Goal: Task Accomplishment & Management: Use online tool/utility

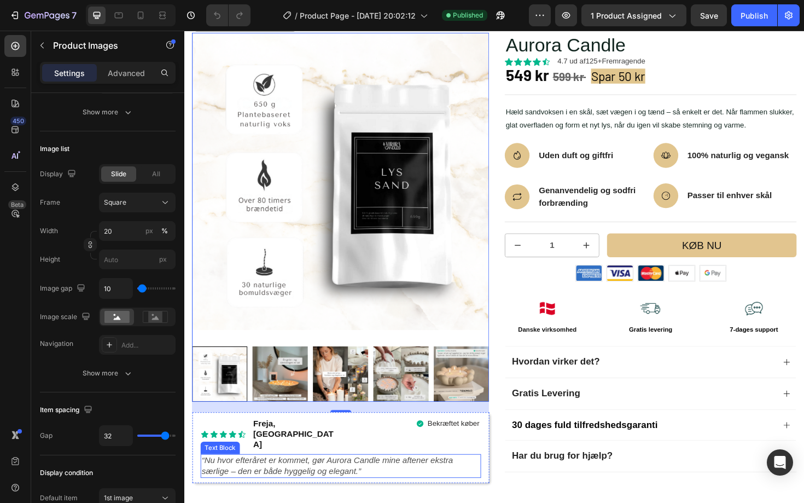
scroll to position [117, 0]
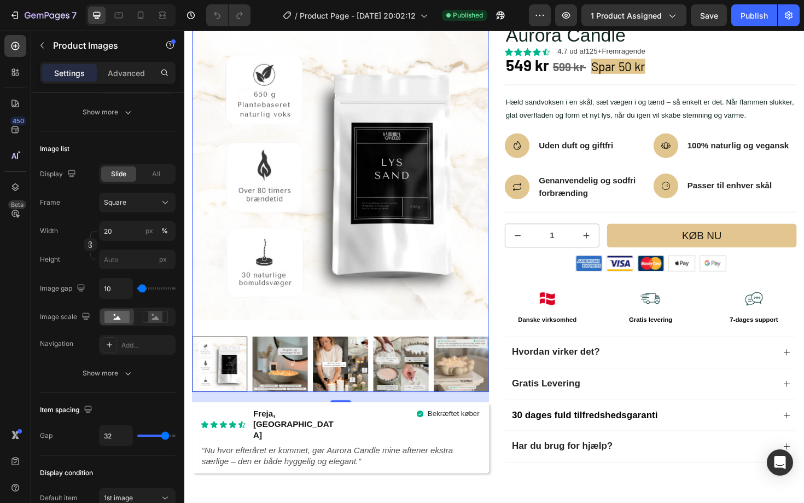
click at [213, 371] on div at bounding box center [222, 384] width 59 height 59
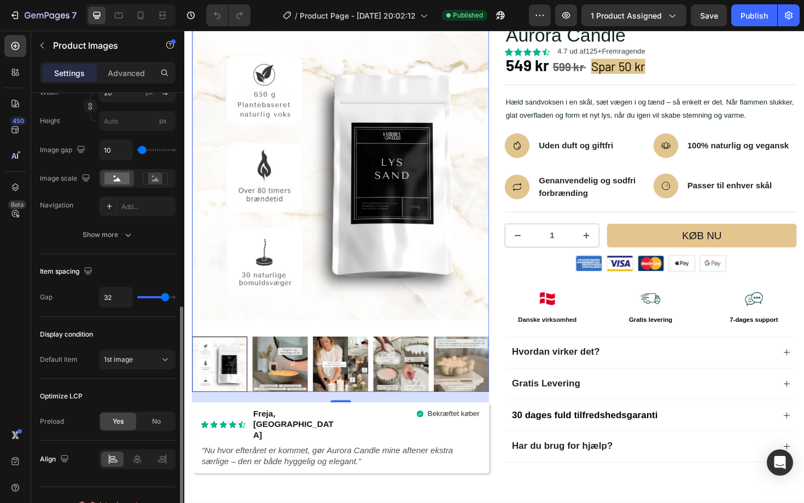
scroll to position [454, 0]
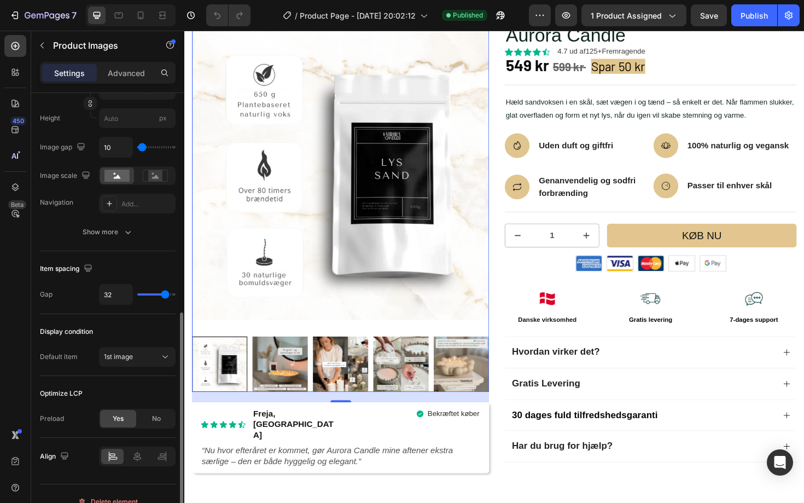
type input "28"
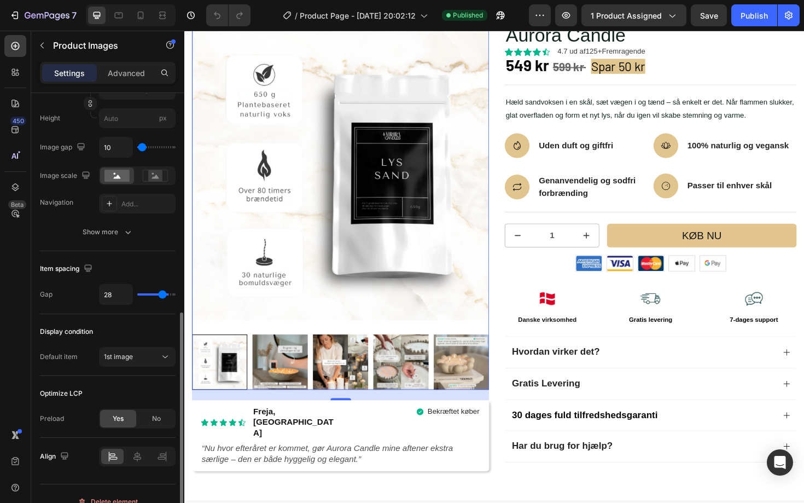
type input "27"
type input "26"
type input "25"
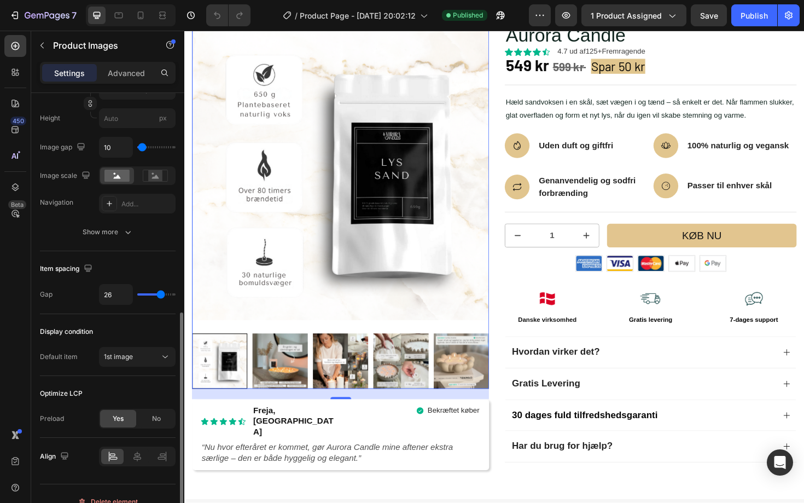
type input "25"
type input "24"
type input "23"
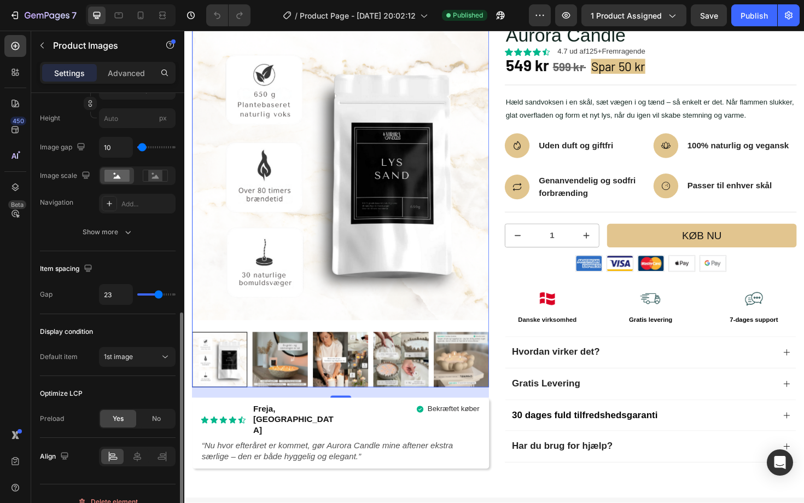
type input "22"
type input "21"
type input "20"
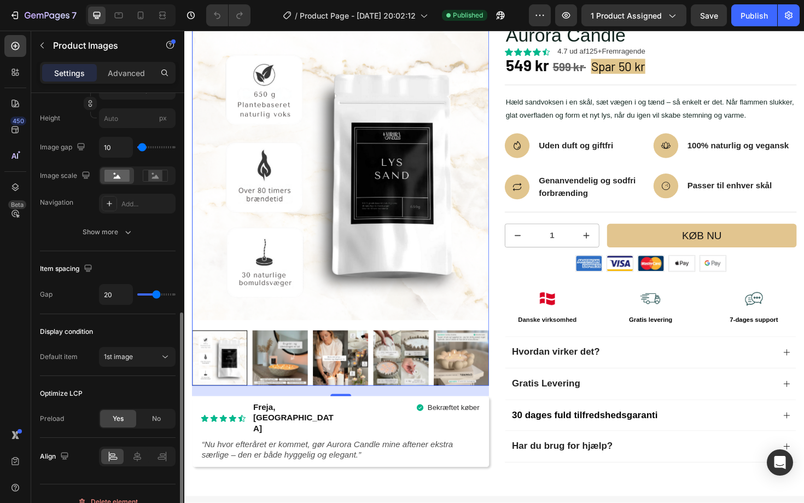
drag, startPoint x: 162, startPoint y: 292, endPoint x: 156, endPoint y: 294, distance: 6.2
type input "20"
click at [156, 294] on input "range" at bounding box center [156, 294] width 38 height 2
click at [226, 362] on div at bounding box center [222, 377] width 59 height 59
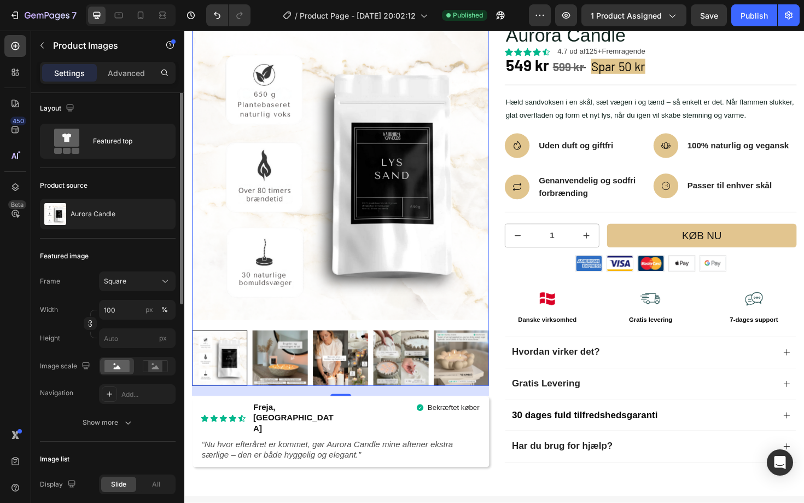
scroll to position [0, 0]
click at [230, 392] on div at bounding box center [222, 377] width 59 height 59
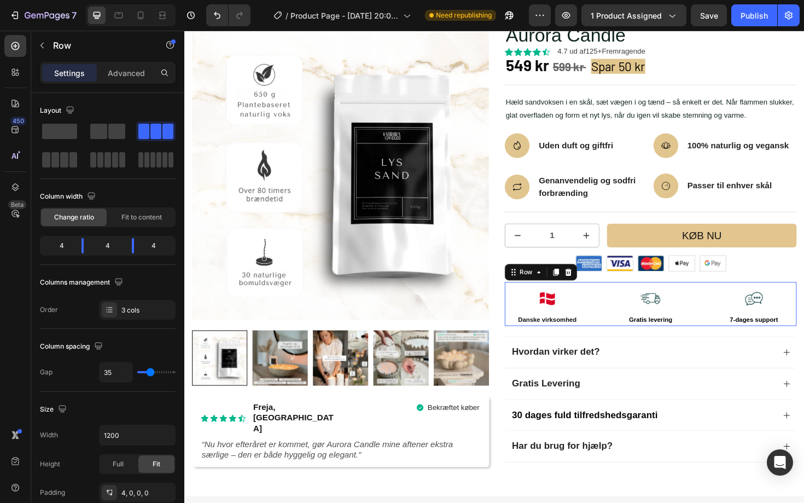
click at [624, 327] on div "Image Danske virksomhed Text Block Image Gratis [PERSON_NAME] Text Block Image …" at bounding box center [678, 320] width 309 height 47
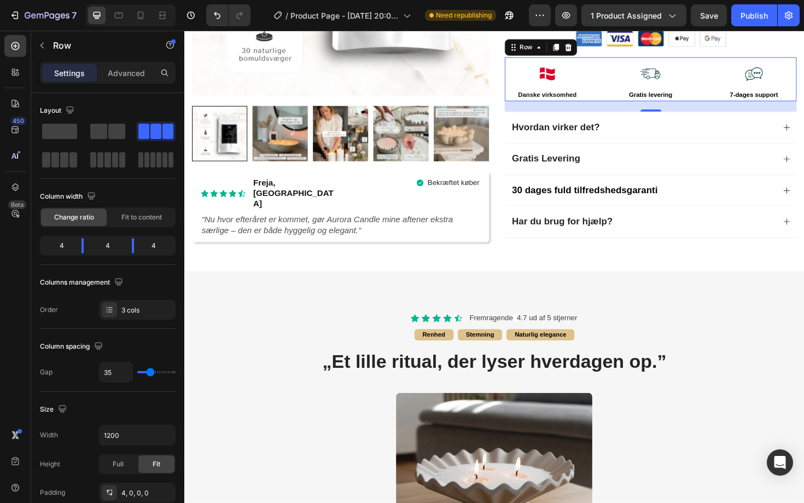
scroll to position [357, 0]
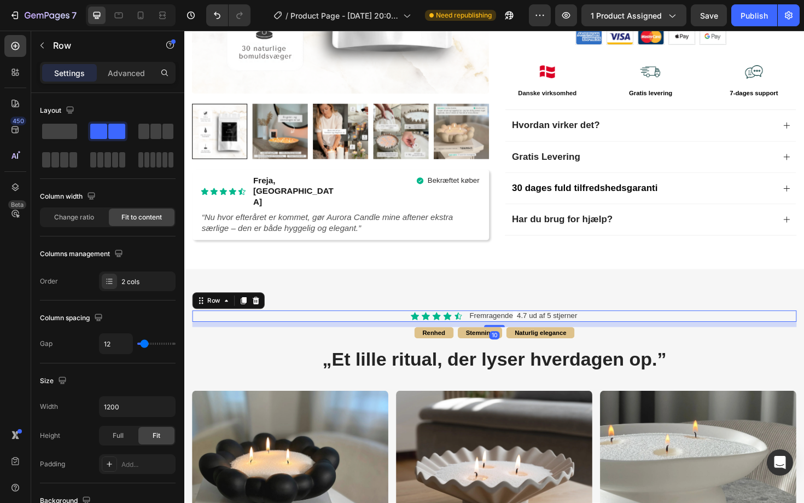
click at [656, 327] on div "Icon Icon Icon Icon Icon Icon List Fremragende 4.7 ud af 5 stjerner Text Block …" at bounding box center [513, 333] width 640 height 12
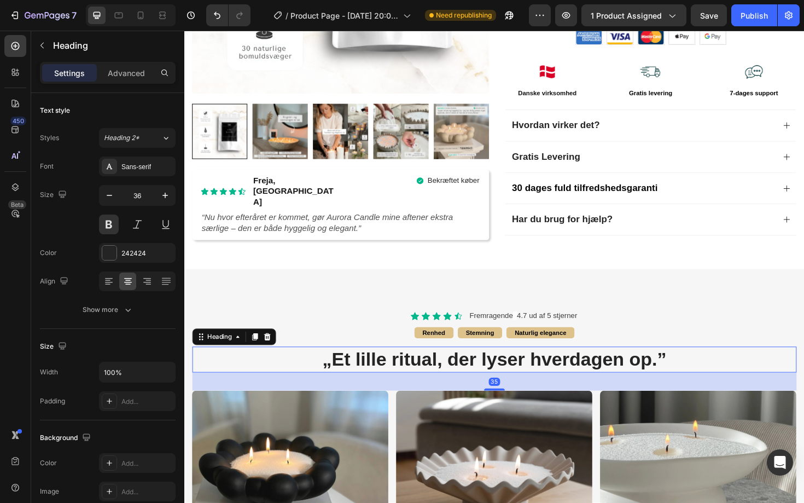
click at [643, 369] on h2 "„Et lille ritual, der lyser hverdagen op.”" at bounding box center [513, 379] width 640 height 28
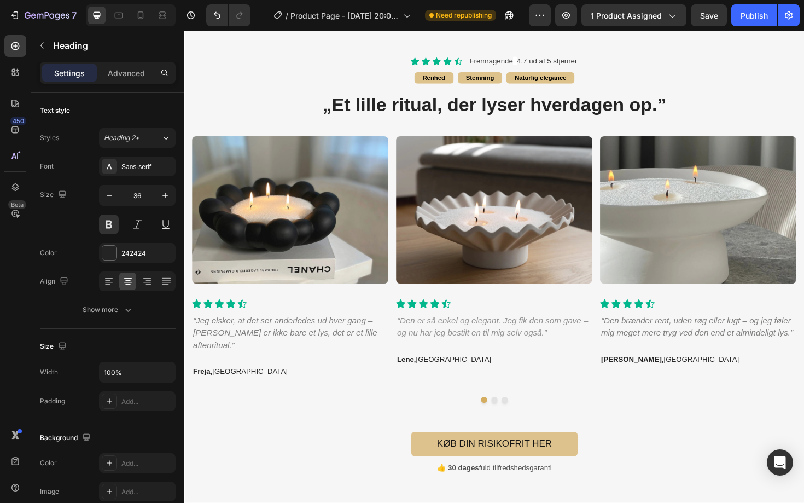
scroll to position [506, 0]
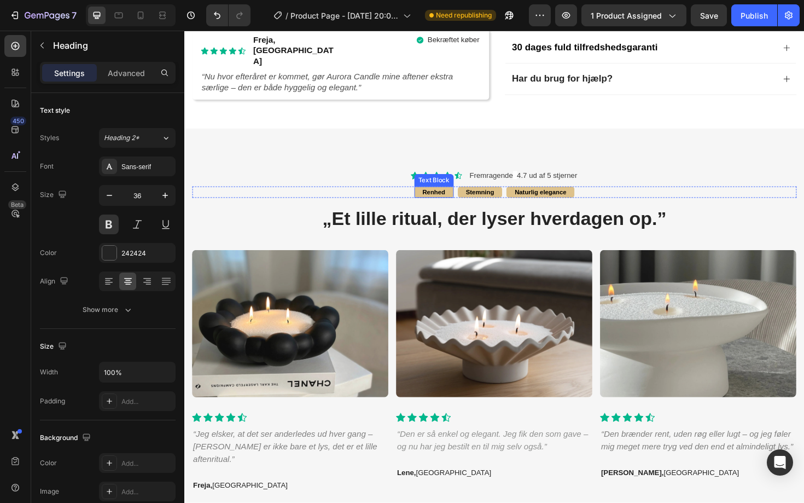
click at [432, 196] on div "Renhed" at bounding box center [449, 202] width 42 height 12
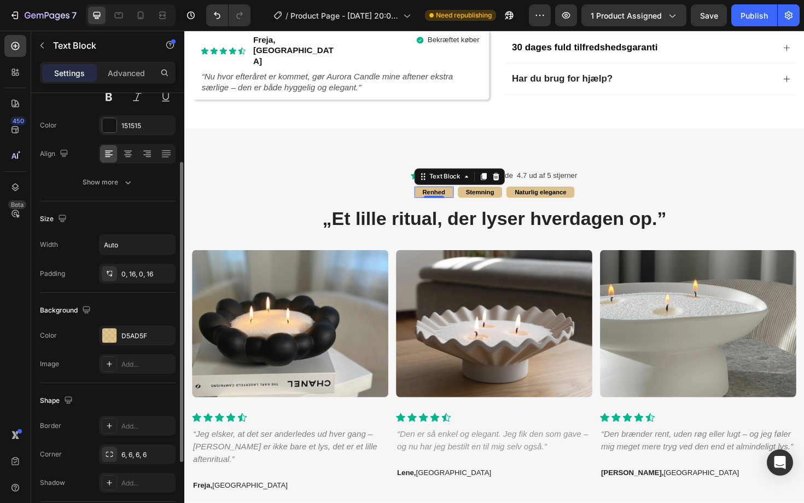
scroll to position [130, 0]
click at [132, 329] on div "D5AD5F" at bounding box center [137, 333] width 32 height 10
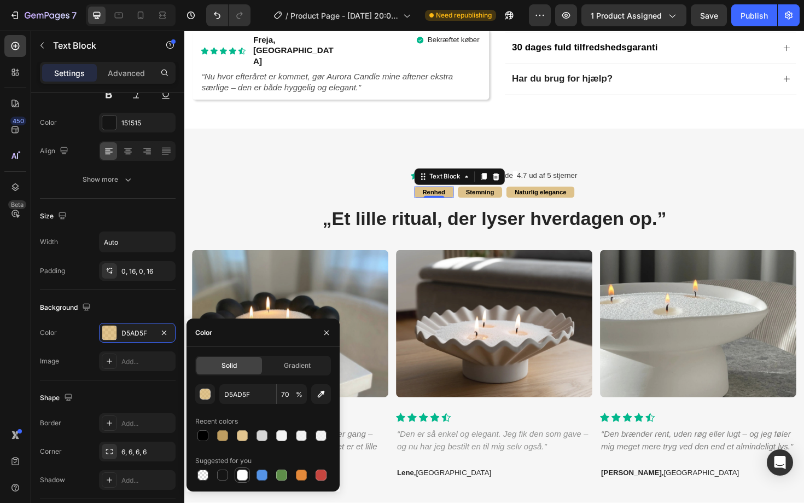
click at [242, 477] on div at bounding box center [242, 474] width 11 height 11
type input "FFFFFF"
type input "100"
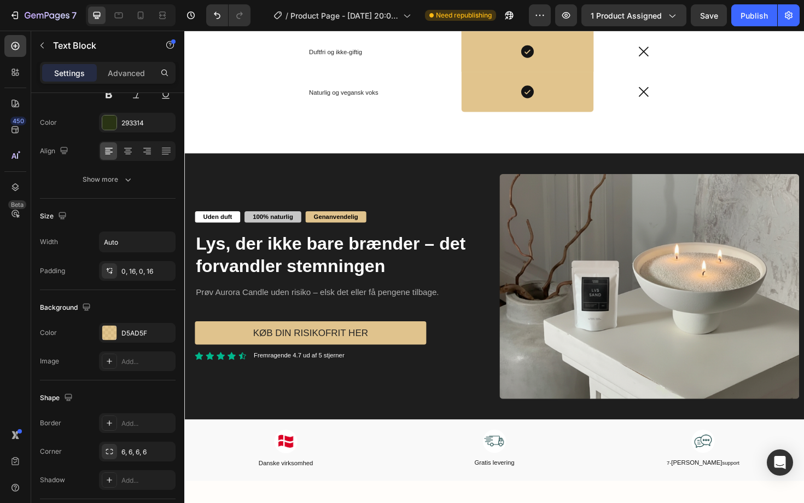
scroll to position [2046, 0]
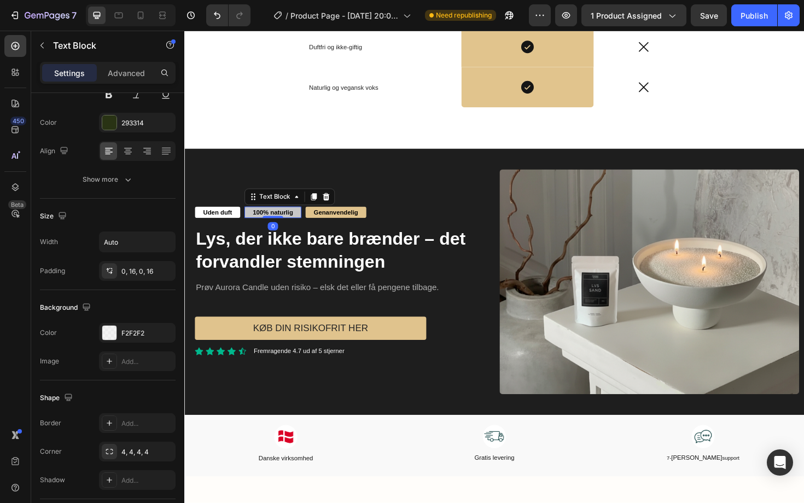
click at [258, 227] on strong "100% naturlig" at bounding box center [278, 223] width 43 height 8
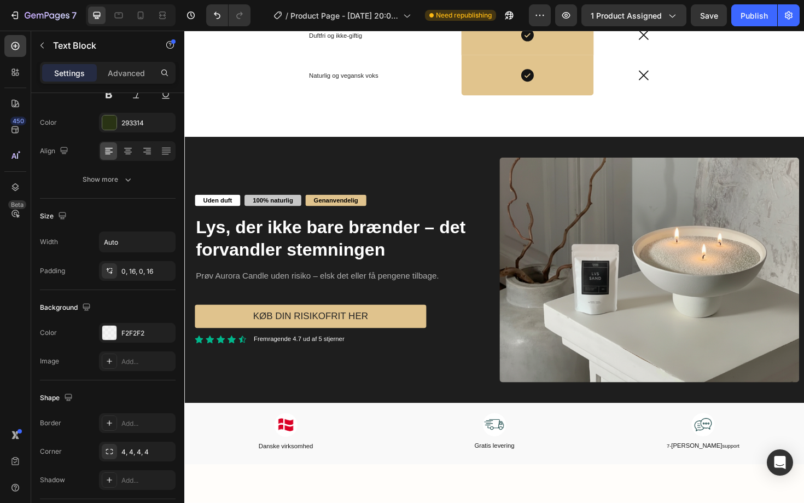
scroll to position [2164, 0]
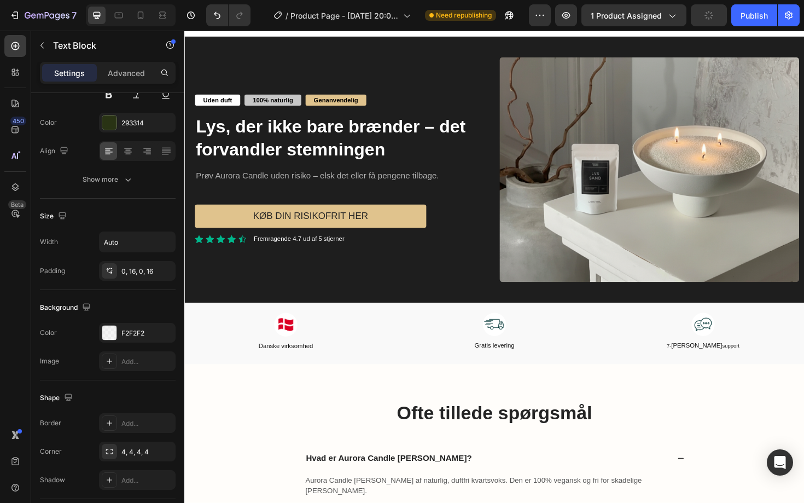
click at [255, 111] on div "100% naturlig" at bounding box center [278, 104] width 60 height 12
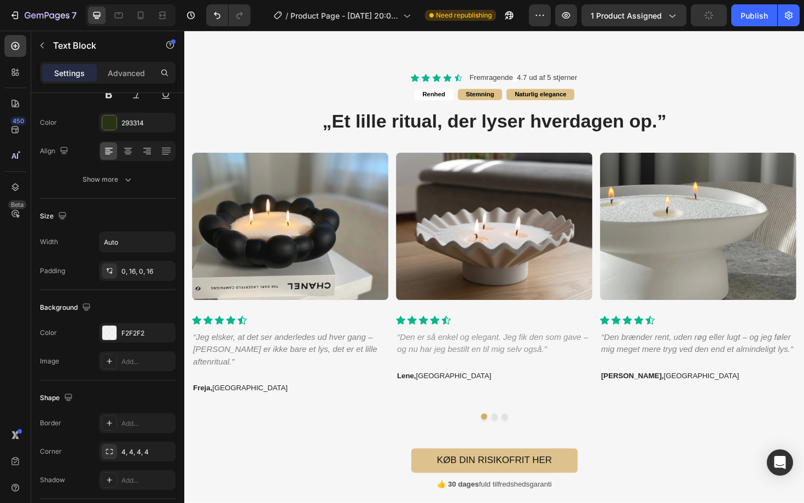
scroll to position [473, 0]
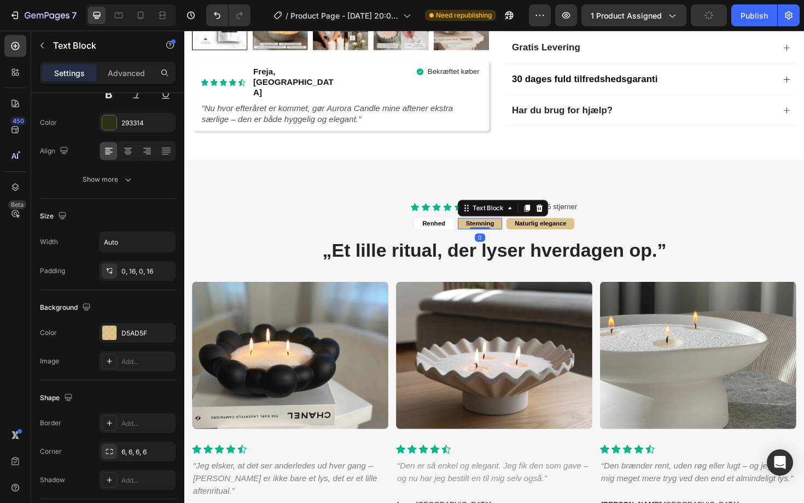
click at [479, 229] on div "Stemning" at bounding box center [498, 235] width 48 height 12
click at [115, 333] on div at bounding box center [109, 333] width 14 height 14
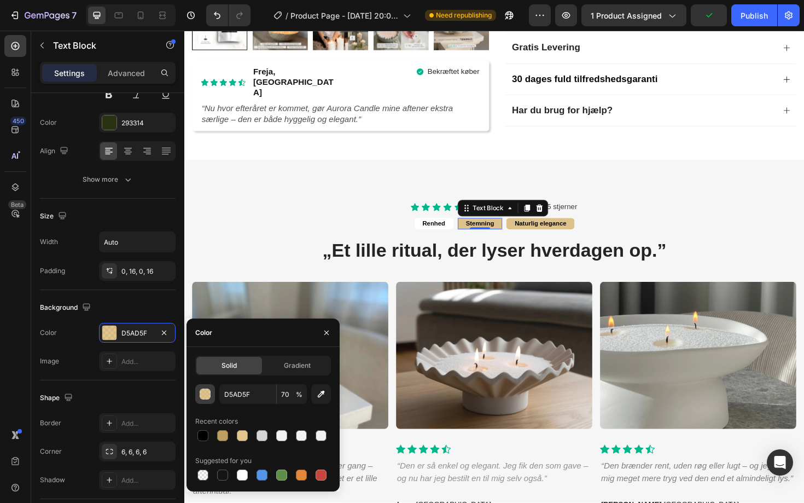
click at [204, 395] on div "button" at bounding box center [205, 394] width 11 height 11
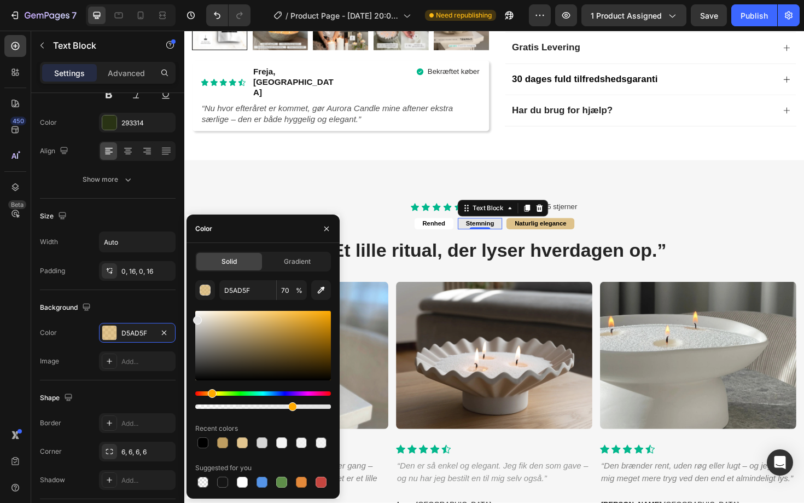
drag, startPoint x: 274, startPoint y: 321, endPoint x: 193, endPoint y: 318, distance: 80.5
click at [193, 318] on div at bounding box center [197, 320] width 9 height 9
click at [192, 320] on div "Solid Gradient E2E2E2 70 % Recent colors Suggested for you" at bounding box center [263, 371] width 153 height 238
type input "DBDBDB"
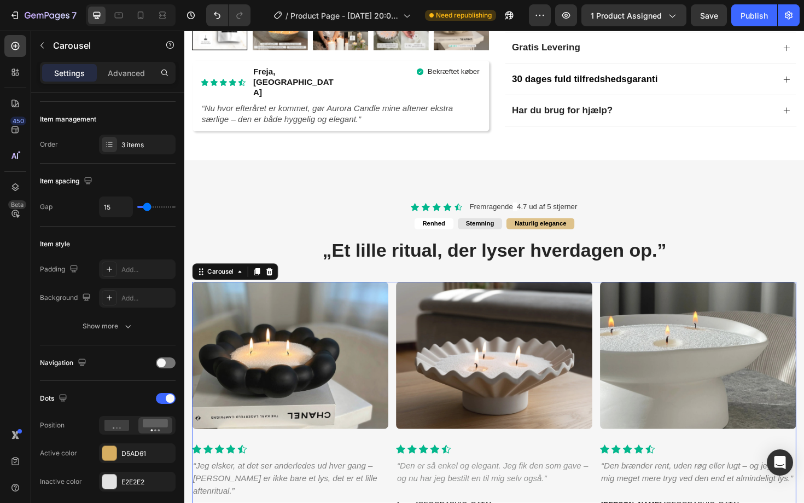
click at [408, 345] on div "Image Icon Icon Icon Icon Icon Icon List Hoz “Jeg elsker, at det ser anderledes…" at bounding box center [513, 431] width 640 height 268
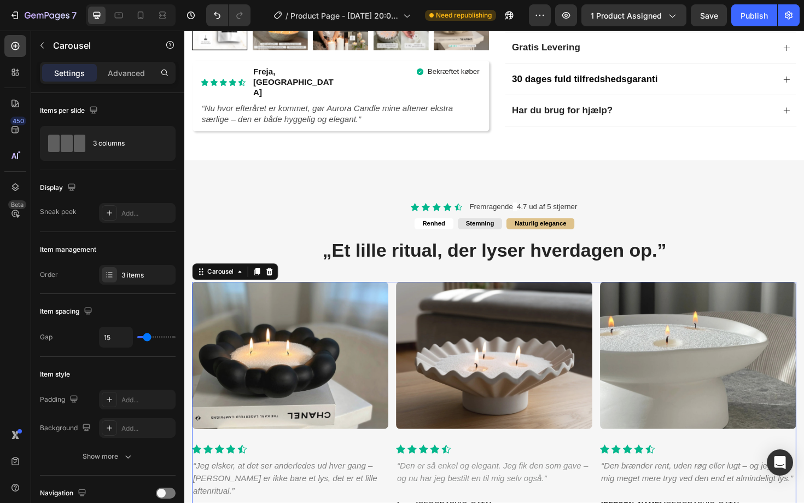
click at [403, 350] on div "Image Icon Icon Icon Icon Icon Icon List Hoz “Jeg elsker, at det ser anderledes…" at bounding box center [513, 431] width 640 height 268
click at [402, 363] on div "Image Icon Icon Icon Icon Icon Icon List Hoz “Jeg elsker, at det ser anderledes…" at bounding box center [513, 431] width 640 height 268
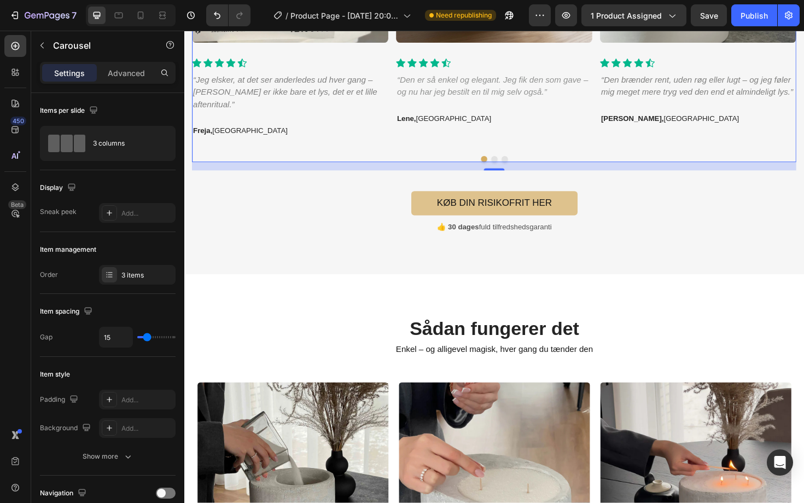
scroll to position [891, 0]
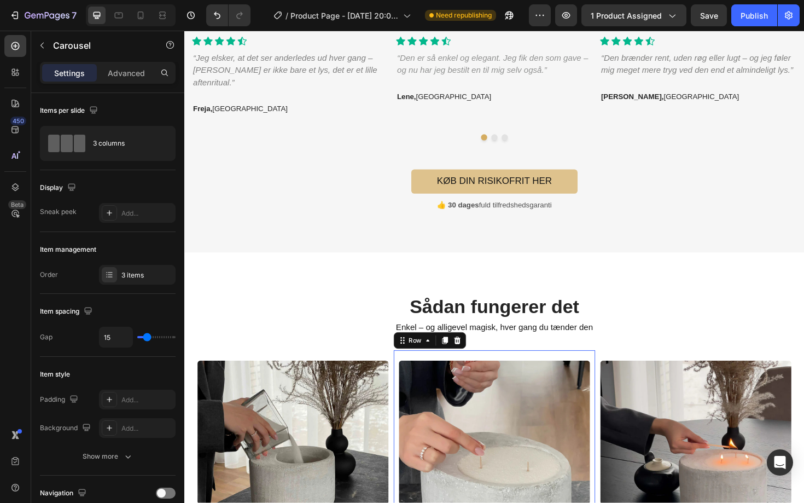
click at [406, 397] on div "Image 2. Sæt vægen i Text block Placér vægen der, hvor du vil have flammen — du…" at bounding box center [512, 493] width 213 height 249
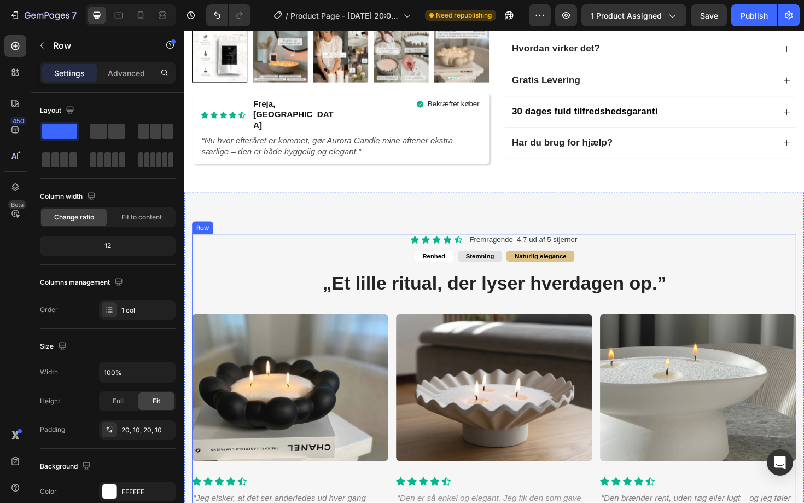
scroll to position [449, 0]
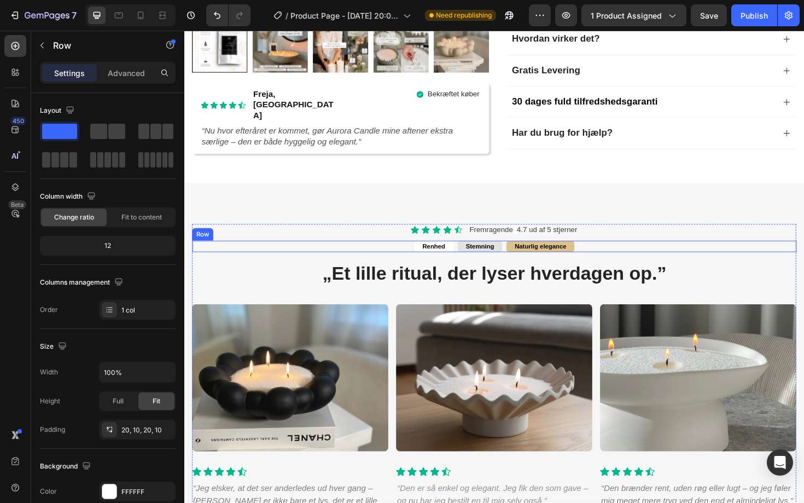
click at [621, 253] on div "Renhed Text Block Stemning Text Block Naturlig elegance Text Block Row" at bounding box center [513, 259] width 640 height 12
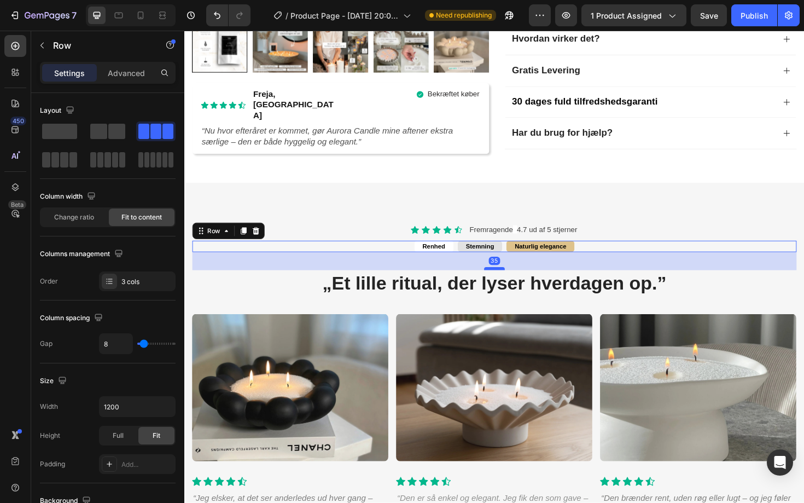
drag, startPoint x: 512, startPoint y: 259, endPoint x: 507, endPoint y: 270, distance: 11.3
click at [507, 281] on div at bounding box center [513, 282] width 22 height 3
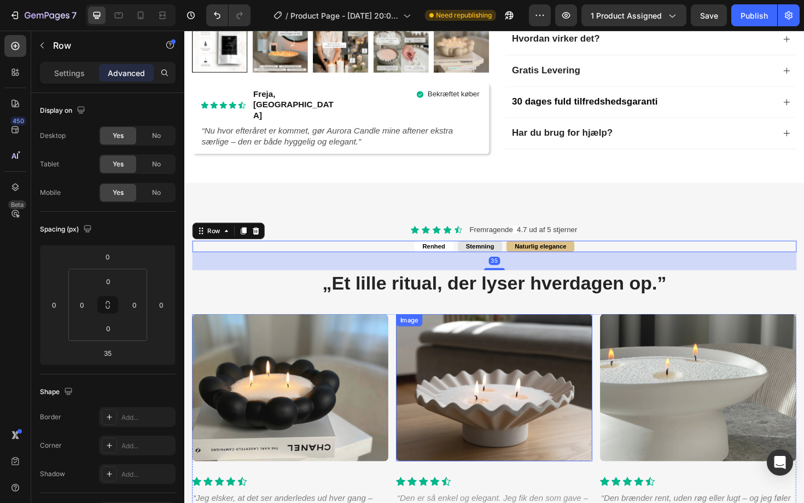
click at [462, 435] on img at bounding box center [513, 409] width 208 height 156
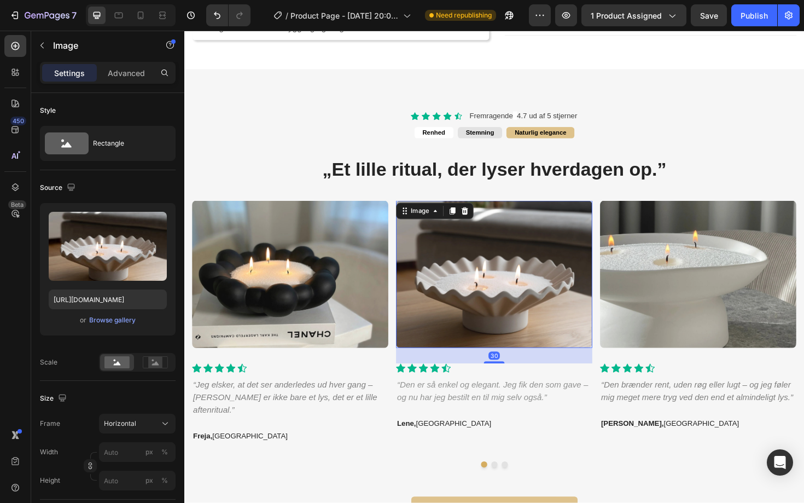
scroll to position [582, 0]
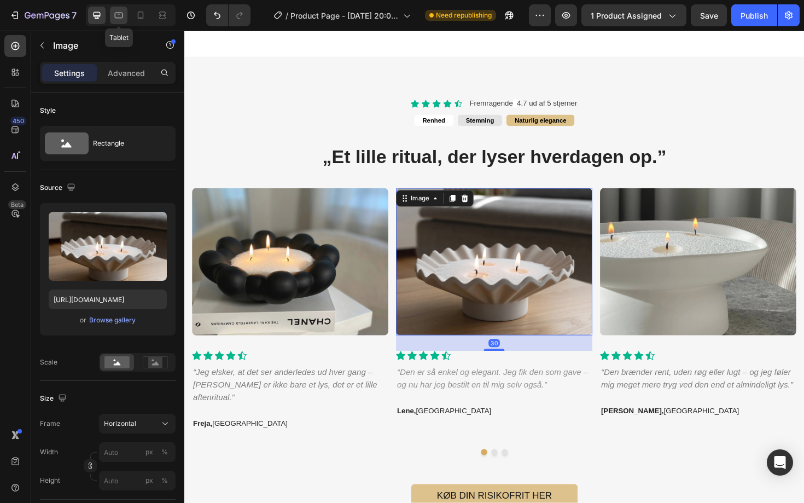
click at [118, 18] on icon at bounding box center [118, 15] width 11 height 11
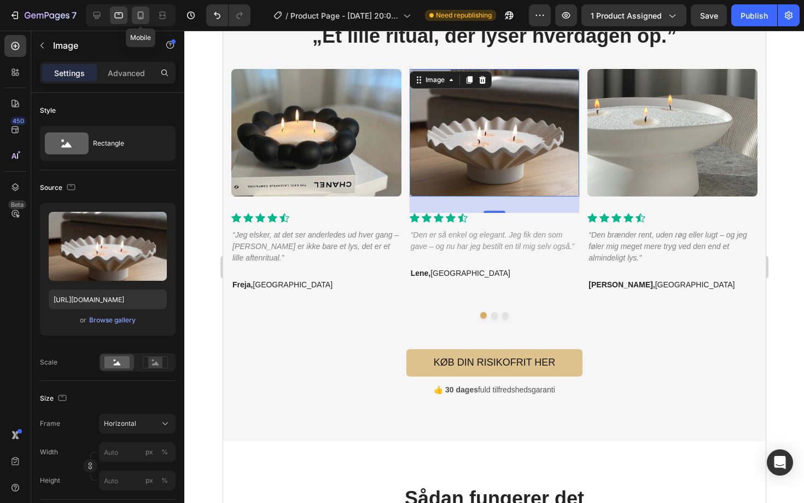
click at [141, 13] on icon at bounding box center [140, 15] width 11 height 11
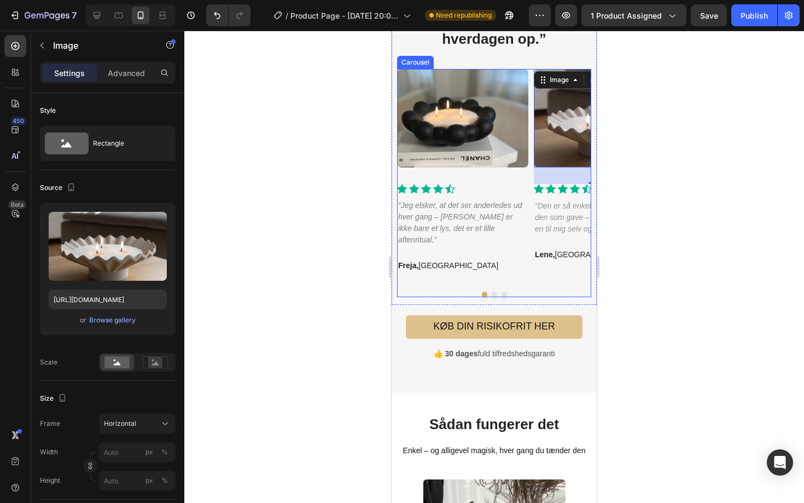
scroll to position [702, 0]
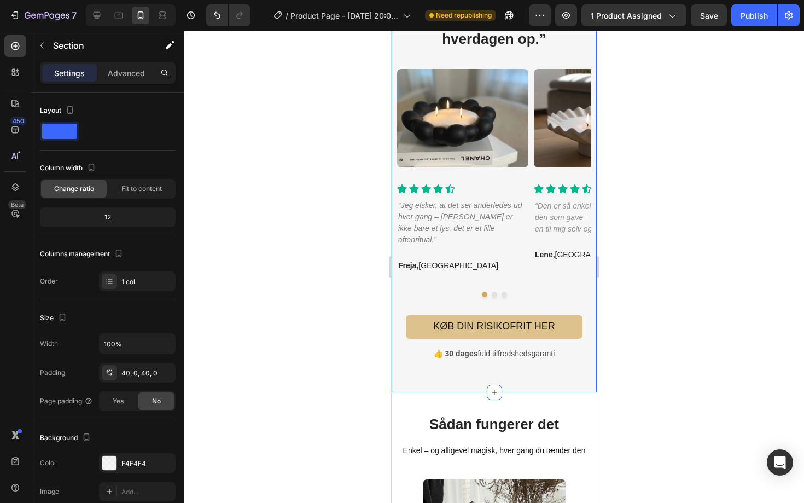
click at [519, 362] on div "Icon Icon Icon Icon Icon Icon List Fremragende 4.7 ud af 5 stjerner Text Block …" at bounding box center [494, 174] width 205 height 438
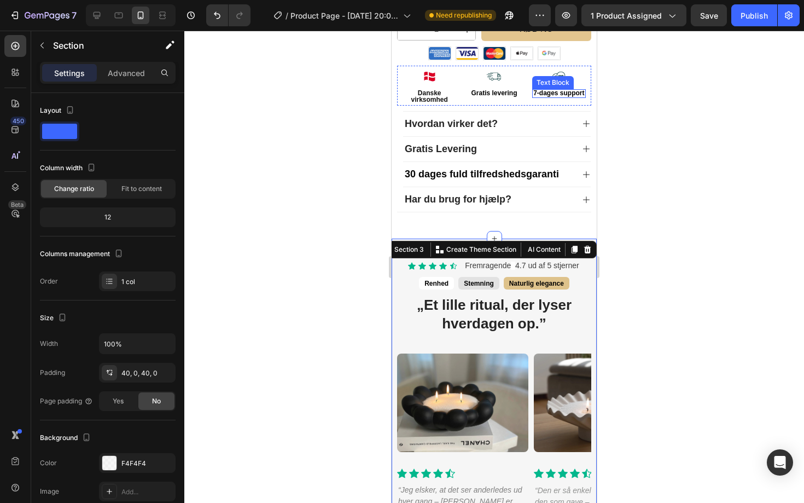
scroll to position [706, 0]
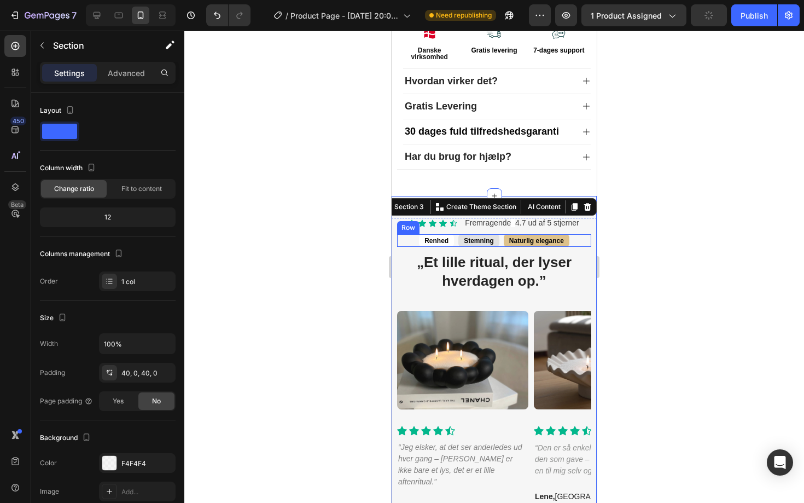
click at [578, 234] on div "Renhed Text Block Stemning Text Block Naturlig elegance Text Block Row" at bounding box center [494, 240] width 194 height 13
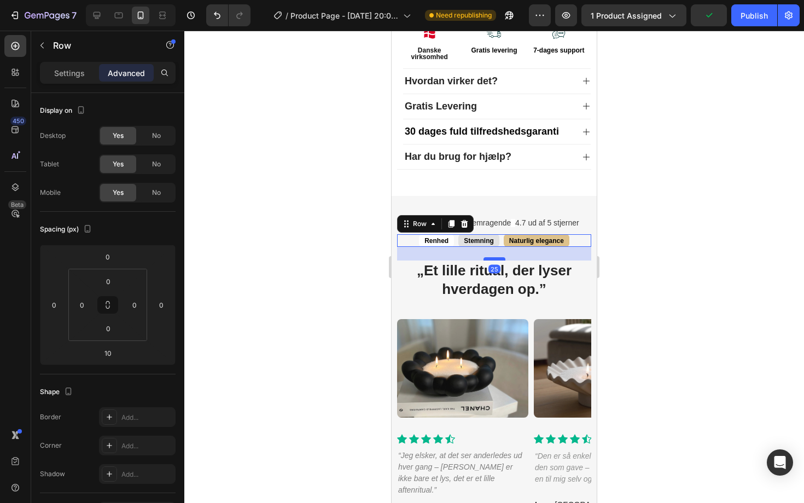
drag, startPoint x: 490, startPoint y: 235, endPoint x: 488, endPoint y: 243, distance: 8.4
click at [488, 257] on div at bounding box center [495, 258] width 22 height 3
type input "25"
click at [495, 375] on img at bounding box center [462, 368] width 131 height 98
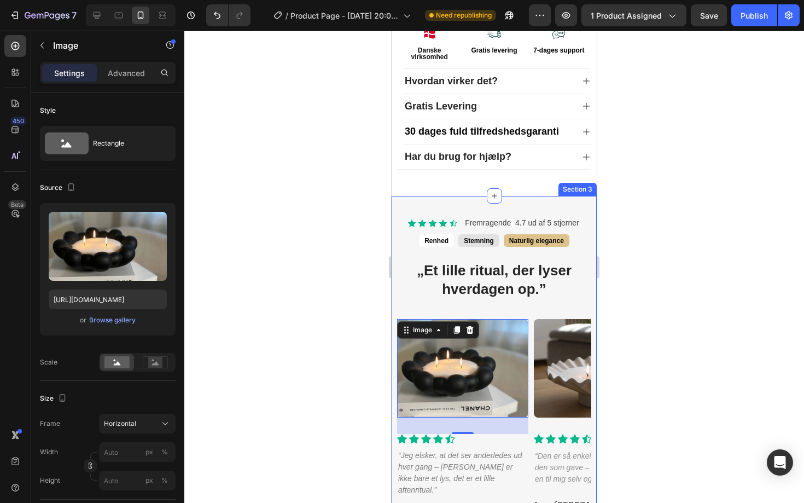
click at [554, 196] on div "Icon Icon Icon Icon Icon Icon List Fremragende 4.7 ud af 5 stjerner Text Block …" at bounding box center [494, 419] width 205 height 446
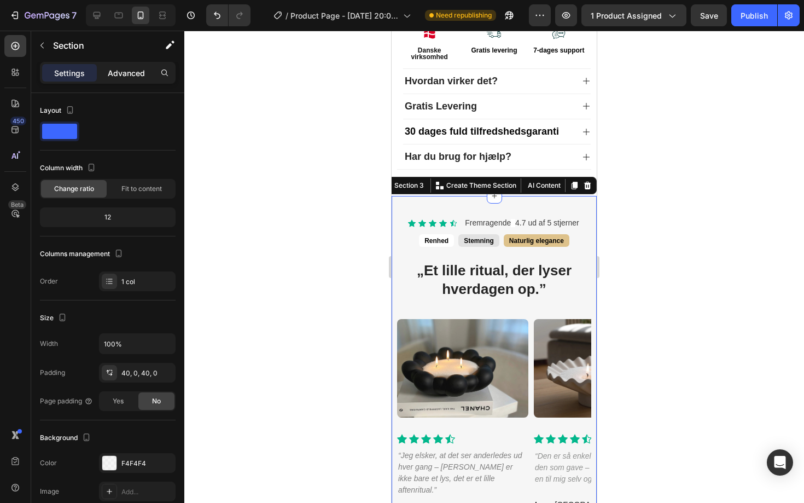
click at [114, 70] on p "Advanced" at bounding box center [126, 72] width 37 height 11
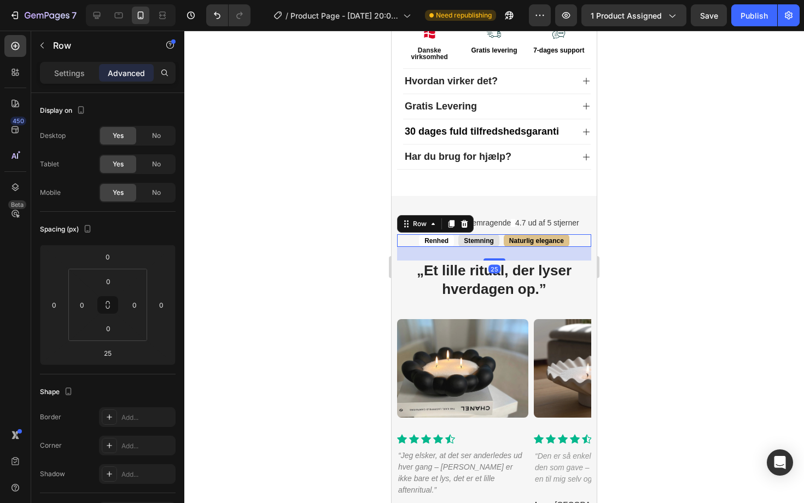
click at [579, 234] on div "Renhed Text Block Stemning Text Block Naturlig elegance Text Block Row 25" at bounding box center [494, 240] width 194 height 13
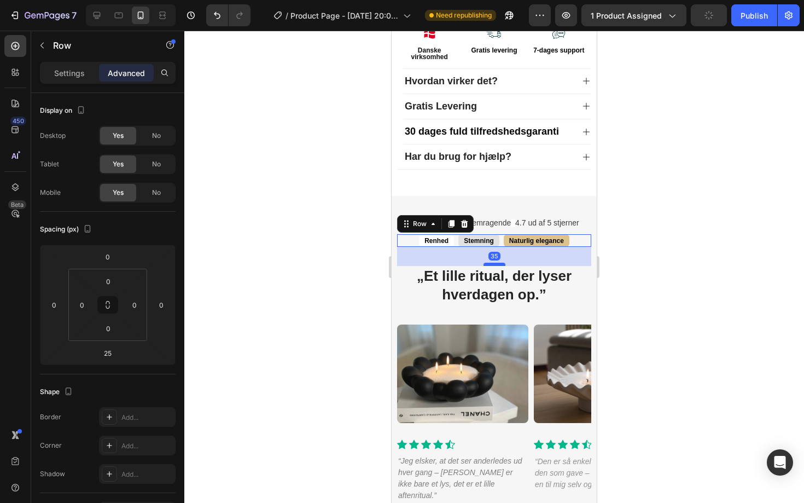
drag, startPoint x: 493, startPoint y: 242, endPoint x: 493, endPoint y: 248, distance: 5.5
click at [493, 263] on div at bounding box center [495, 264] width 22 height 3
type input "35"
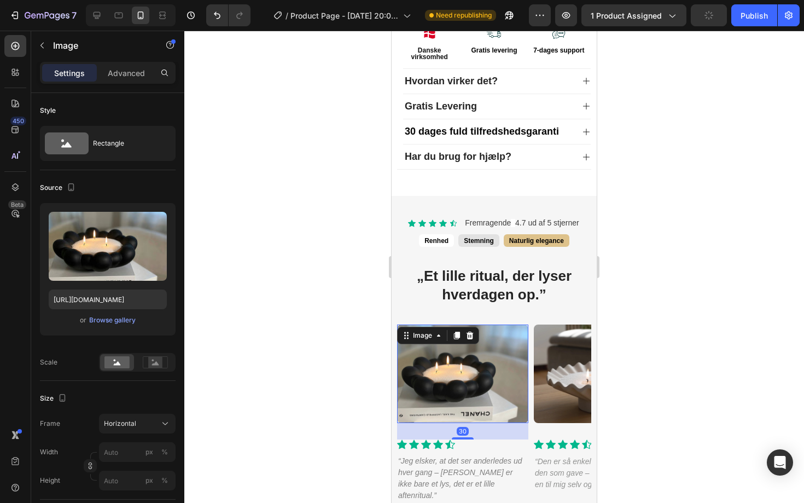
click at [501, 362] on img at bounding box center [462, 373] width 131 height 98
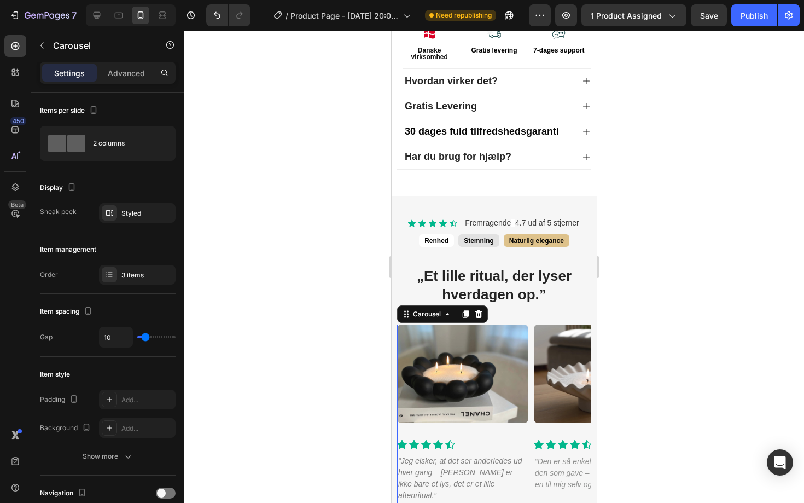
click at [530, 367] on div "Image Icon Icon Icon Icon Icon Icon List Hoz “Jeg elsker, at det ser anderledes…" at bounding box center [494, 431] width 194 height 214
click at [753, 19] on div "Publish" at bounding box center [754, 15] width 27 height 11
click at [565, 419] on div "Image Icon Icon Icon Icon Icon Icon List Hoz “Den er så enkel og elegant. Jeg f…" at bounding box center [599, 431] width 131 height 214
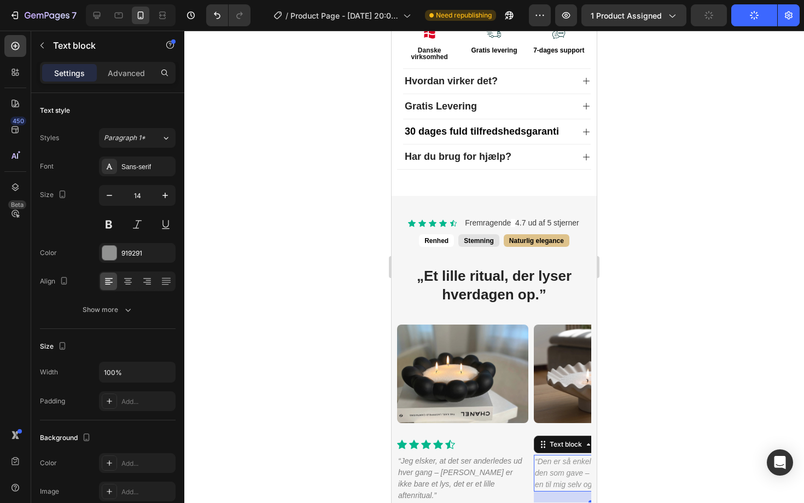
click at [552, 457] on icon "“Den er så enkel og elegant. Jeg fik den som gave – og nu har jeg bestilt en ti…" at bounding box center [597, 473] width 124 height 32
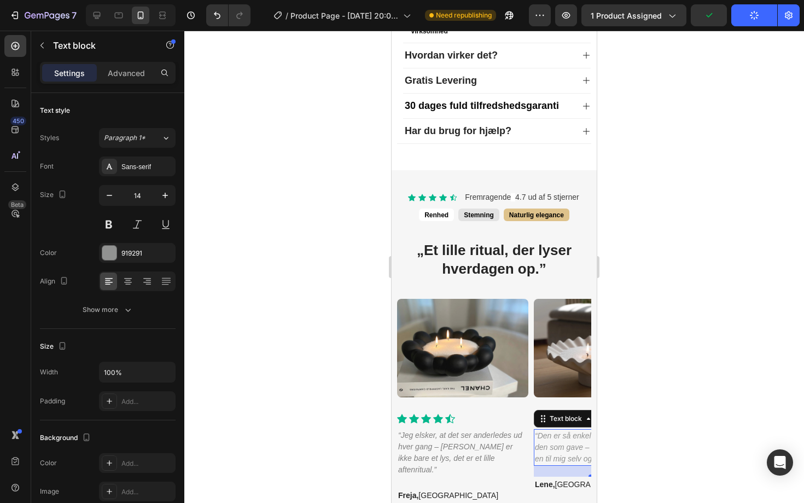
scroll to position [740, 0]
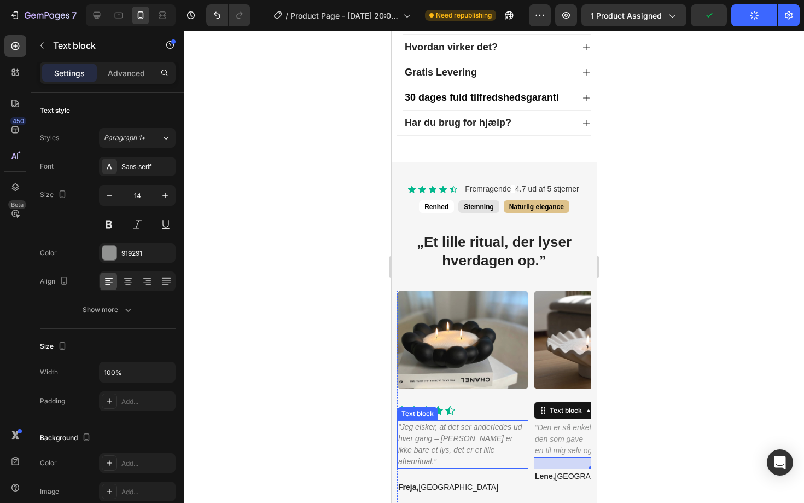
click at [444, 437] on icon "“Jeg elsker, at det ser anderledes ud hver gang – [PERSON_NAME] er ikke bare et…" at bounding box center [460, 443] width 124 height 43
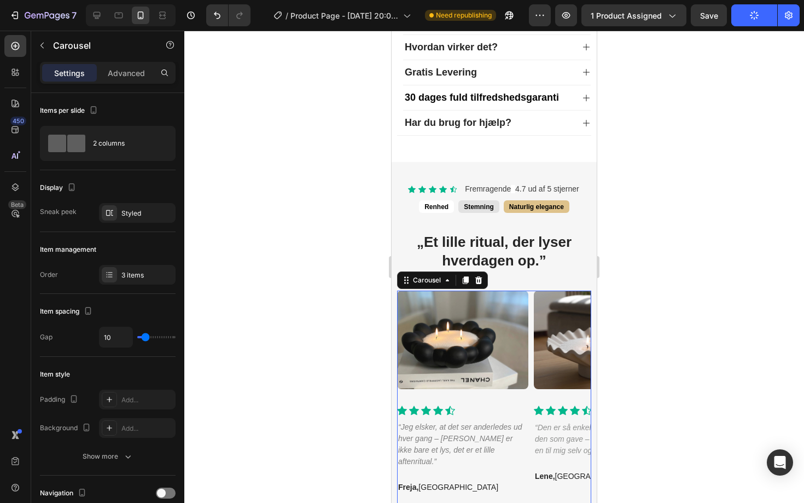
click at [530, 348] on div "Image Icon Icon Icon Icon Icon Icon List Hoz “Jeg elsker, at det ser anderledes…" at bounding box center [494, 397] width 194 height 214
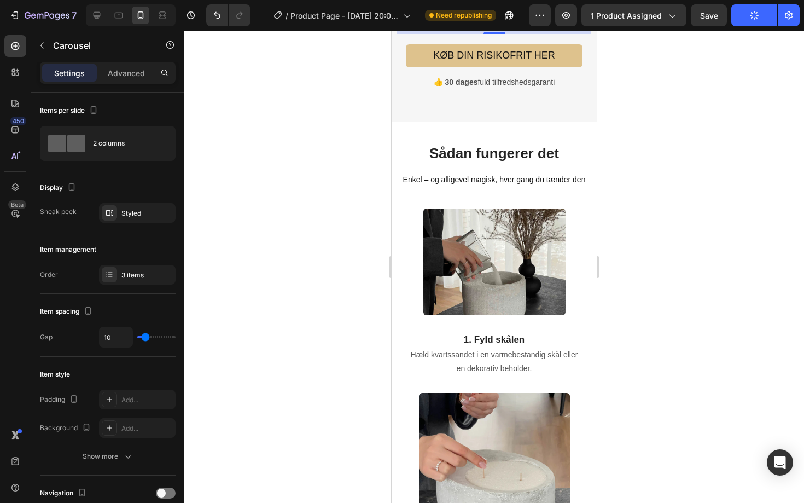
scroll to position [1236, 0]
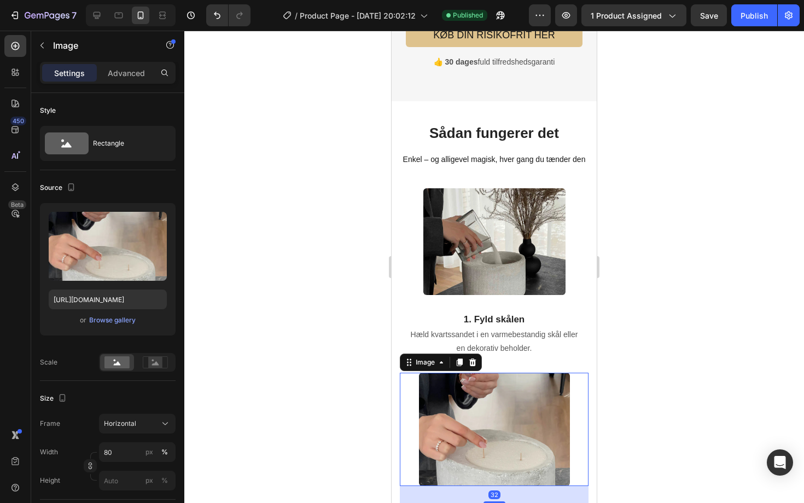
click at [541, 448] on img at bounding box center [494, 429] width 151 height 113
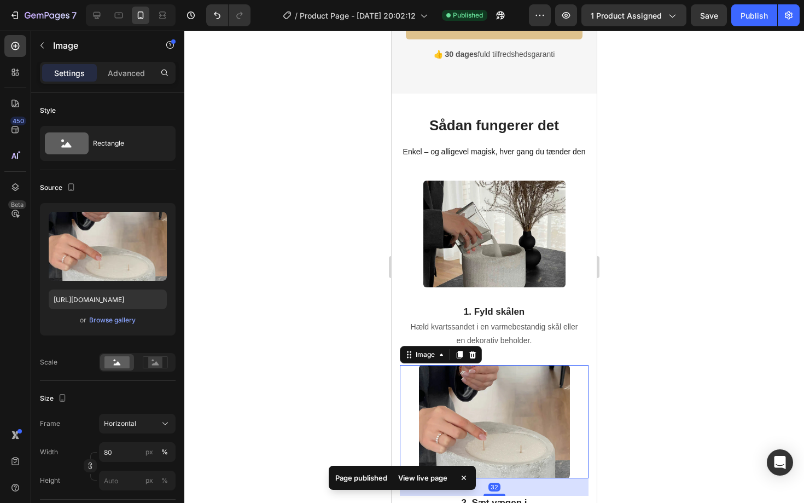
scroll to position [1248, 0]
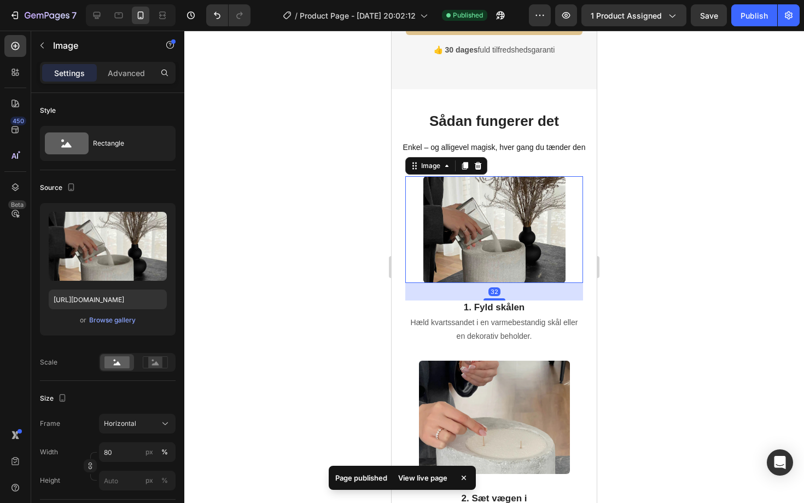
click at [496, 204] on img at bounding box center [494, 229] width 142 height 107
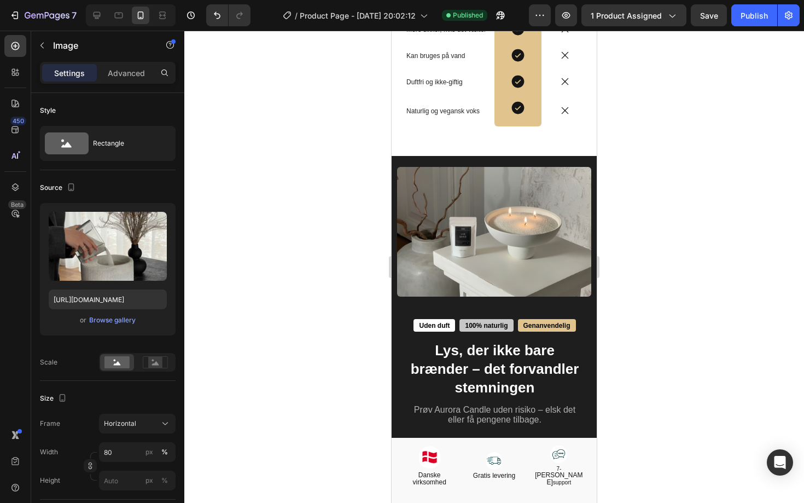
scroll to position [2378, 0]
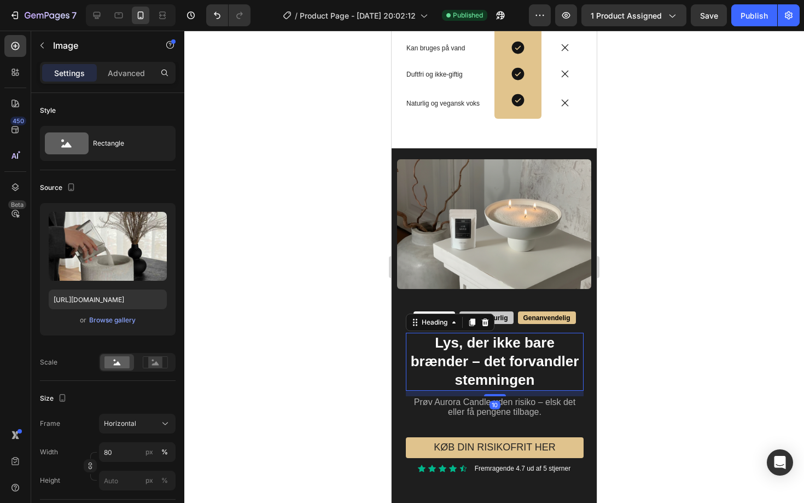
click at [474, 344] on h2 "Lys, der ikke bare brænder – det forvandler stemningen" at bounding box center [495, 361] width 178 height 57
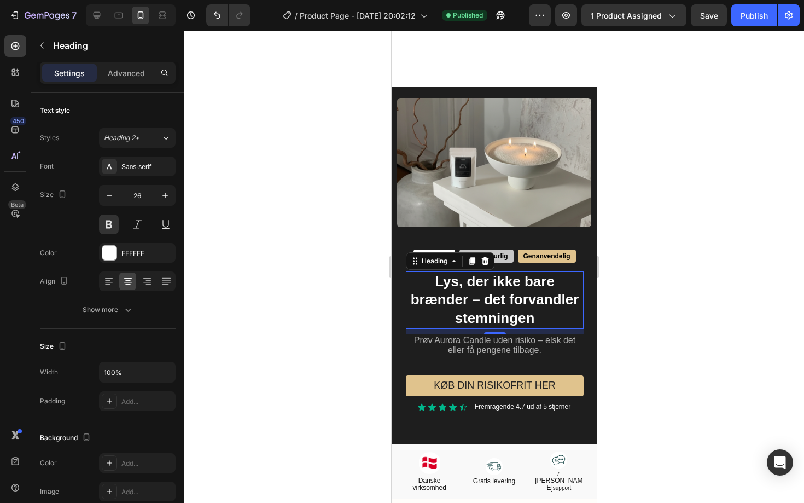
scroll to position [2521, 0]
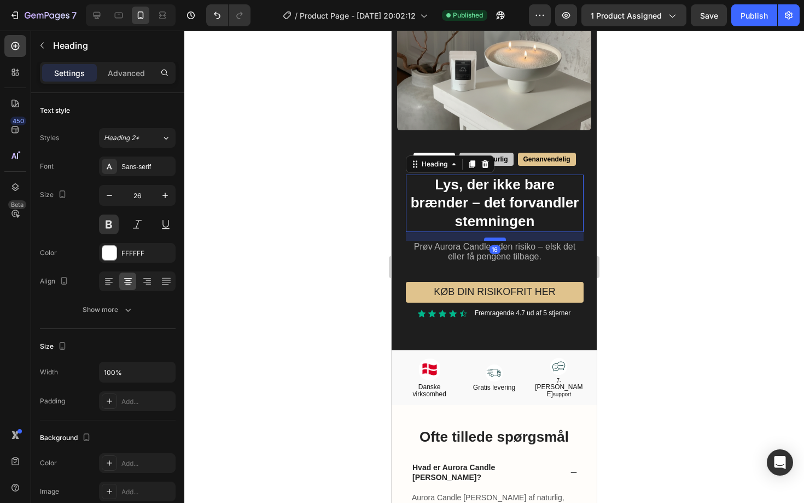
click at [495, 240] on div at bounding box center [495, 238] width 22 height 3
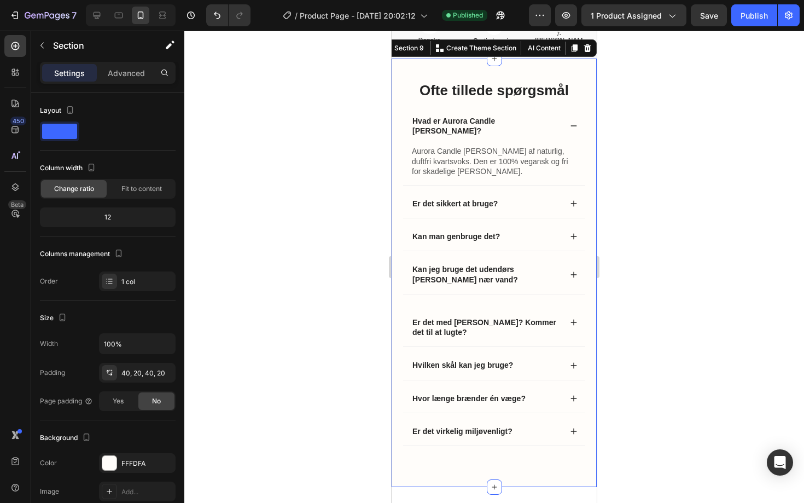
scroll to position [2869, 0]
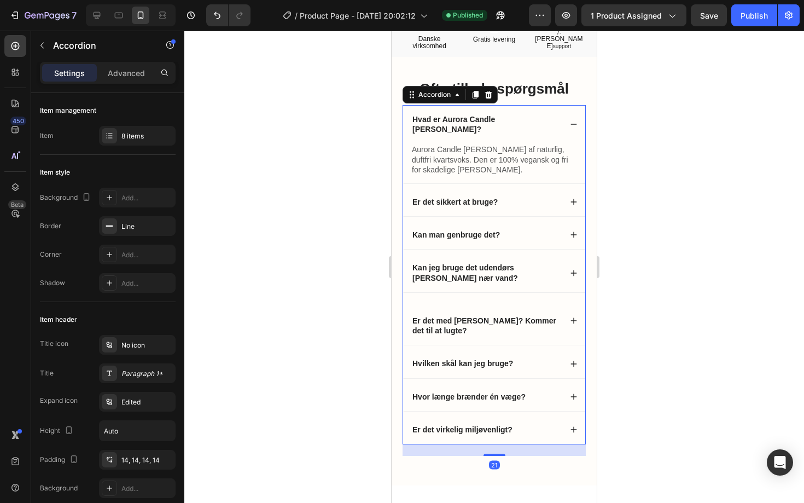
click at [555, 113] on div "Hvad er Aurora Candle [PERSON_NAME]?" at bounding box center [486, 124] width 150 height 23
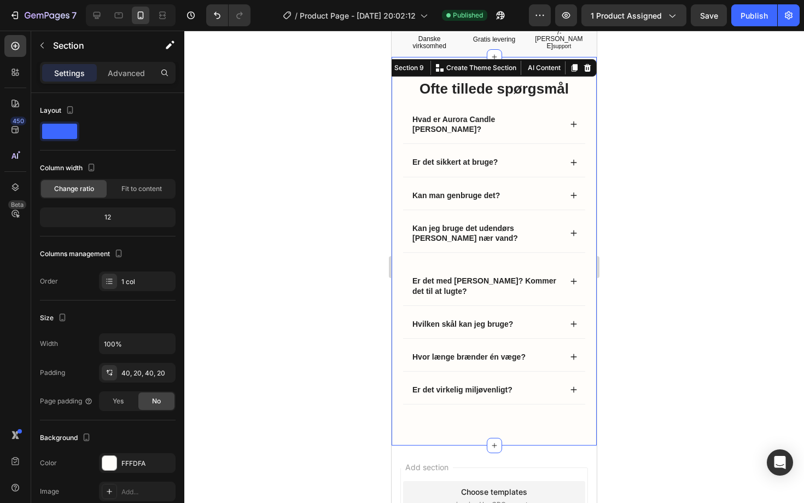
click at [474, 420] on div "Ofte tillede spørgsmål Heading Hvad er [PERSON_NAME] [PERSON_NAME]? Er det sikk…" at bounding box center [494, 251] width 205 height 388
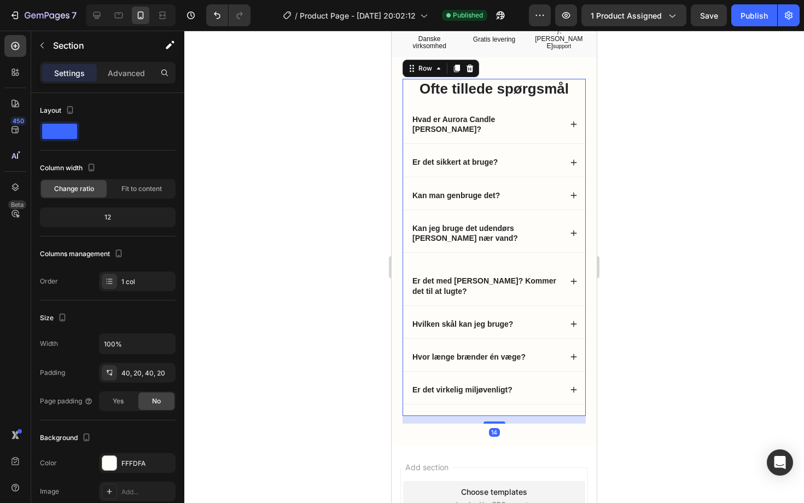
click at [482, 392] on div "Ofte tillede spørgsmål Heading Hvad er [PERSON_NAME] [PERSON_NAME]? Er det sikk…" at bounding box center [494, 247] width 183 height 337
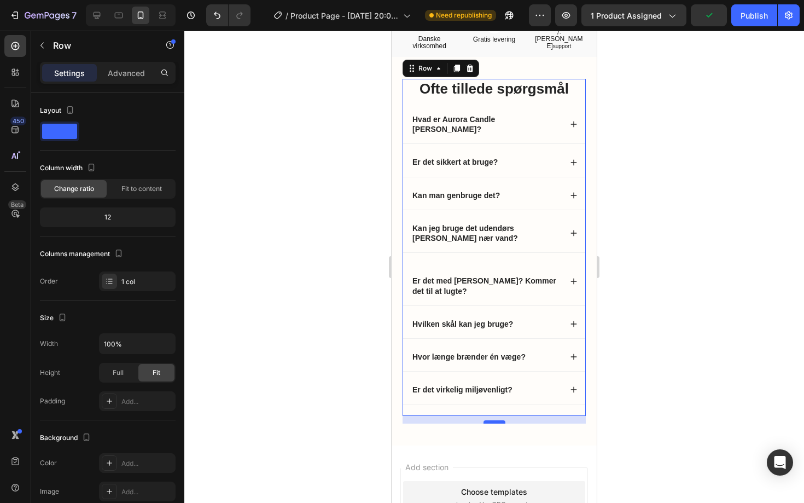
click at [495, 420] on div at bounding box center [495, 421] width 22 height 3
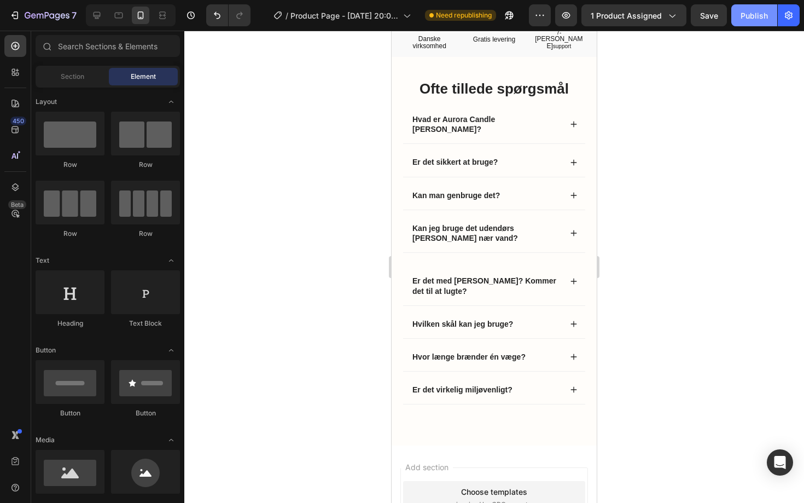
click at [751, 20] on div "Publish" at bounding box center [754, 15] width 27 height 11
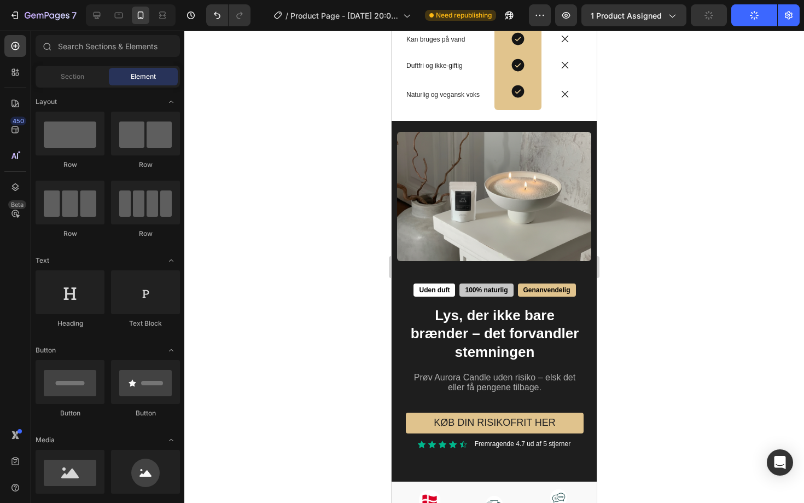
scroll to position [2371, 0]
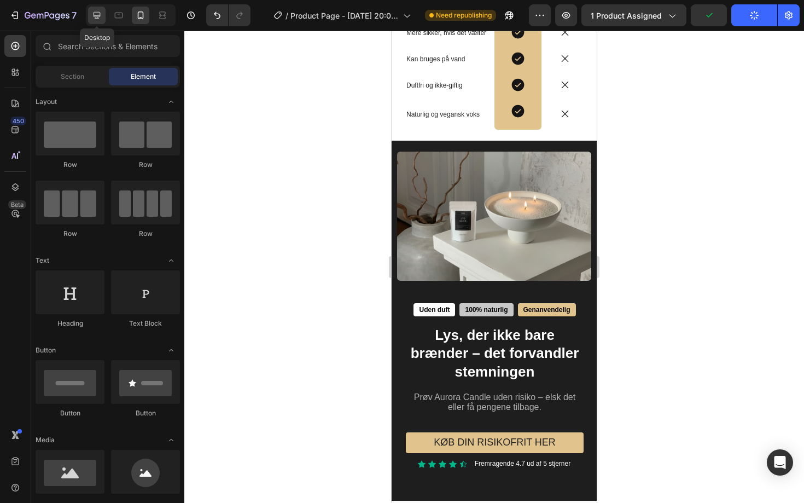
click at [93, 19] on icon at bounding box center [96, 15] width 11 height 11
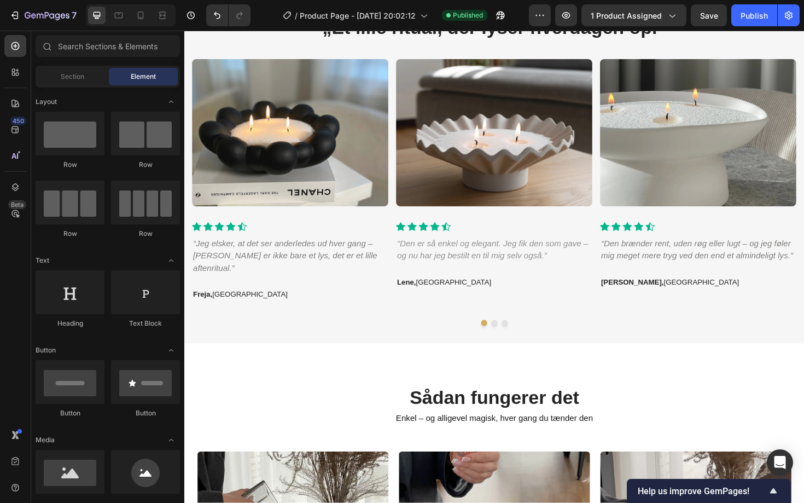
scroll to position [708, 0]
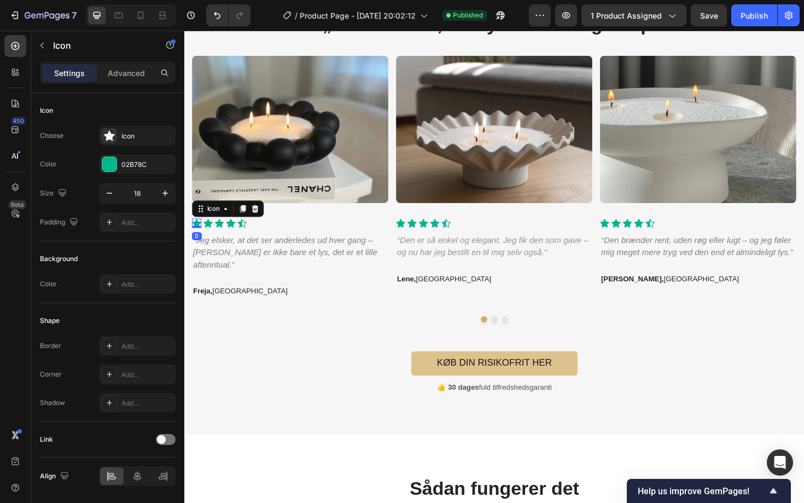
click at [197, 234] on icon at bounding box center [198, 234] width 10 height 9
click at [141, 161] on div "02B78C" at bounding box center [137, 165] width 32 height 10
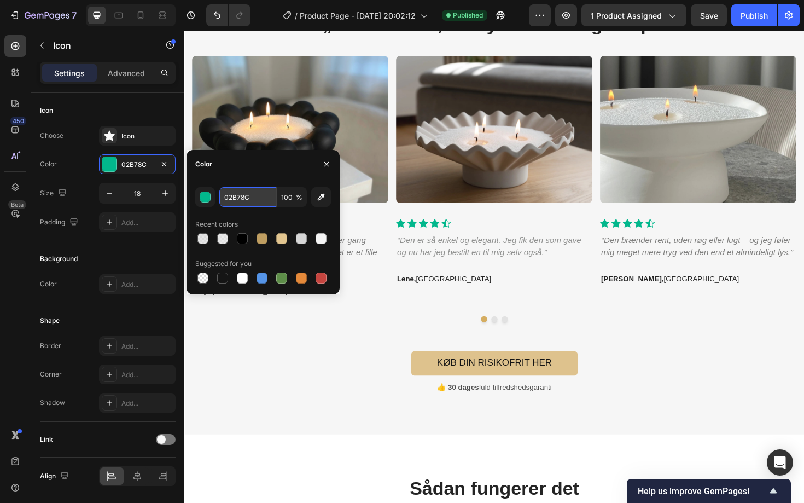
click at [240, 197] on input "02B78C" at bounding box center [247, 197] width 57 height 20
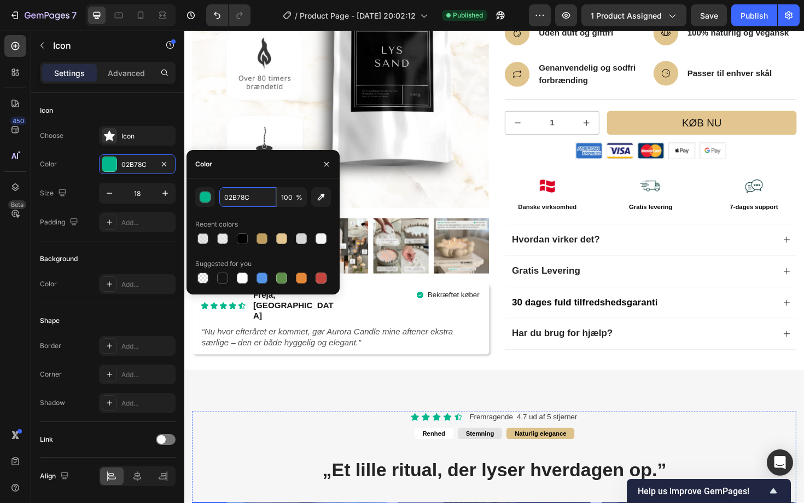
scroll to position [223, 0]
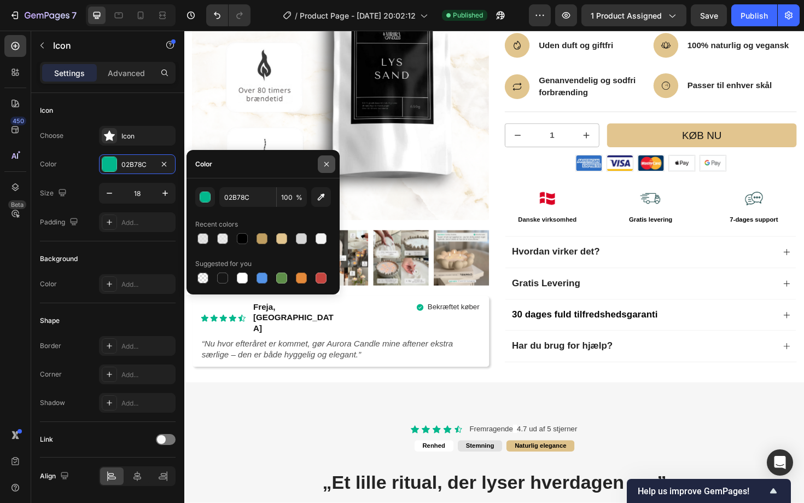
click at [324, 163] on icon "button" at bounding box center [326, 164] width 9 height 9
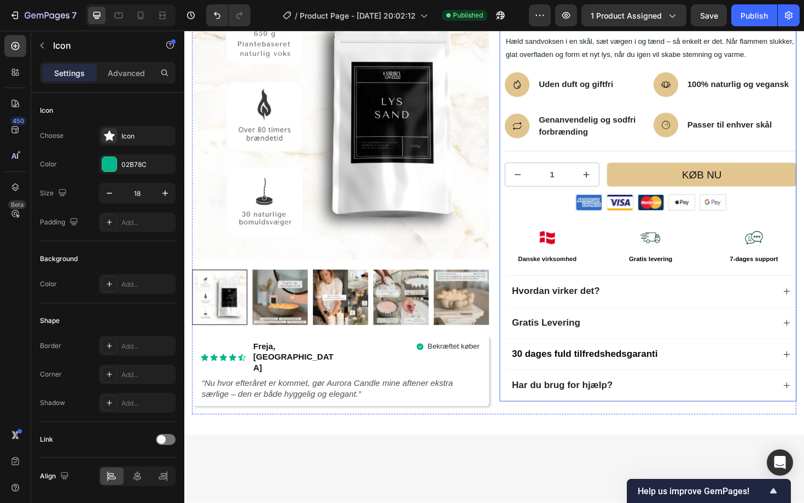
scroll to position [0, 0]
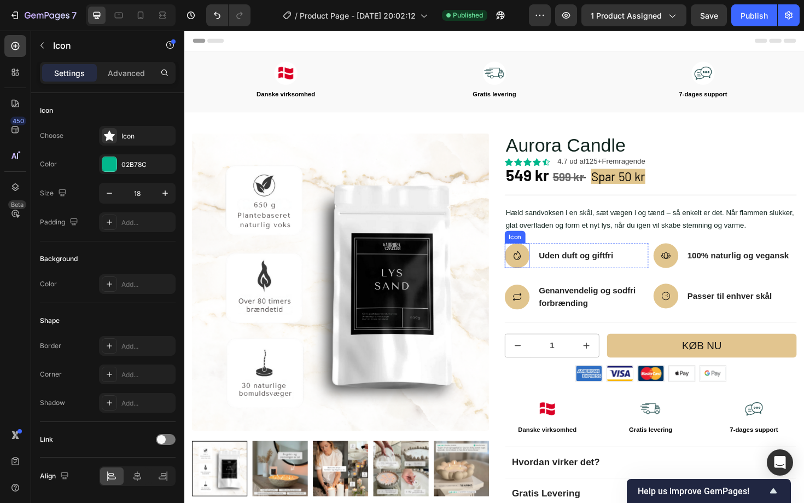
click at [527, 276] on div at bounding box center [537, 269] width 26 height 26
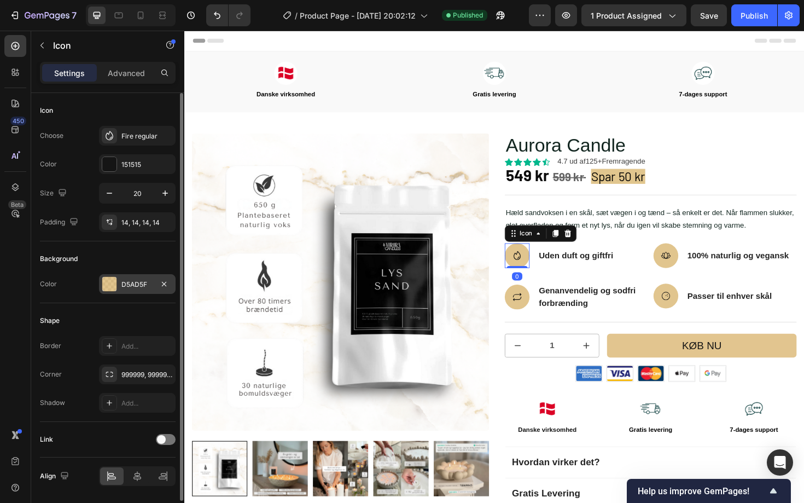
click at [127, 287] on div "D5AD5F" at bounding box center [137, 285] width 32 height 10
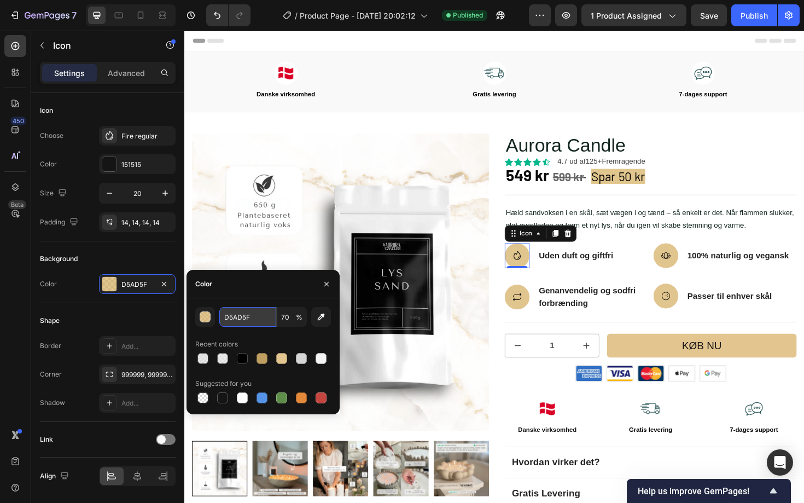
click at [237, 320] on input "D5AD5F" at bounding box center [247, 317] width 57 height 20
click at [324, 282] on icon "button" at bounding box center [326, 284] width 9 height 9
